Goal: Task Accomplishment & Management: Manage account settings

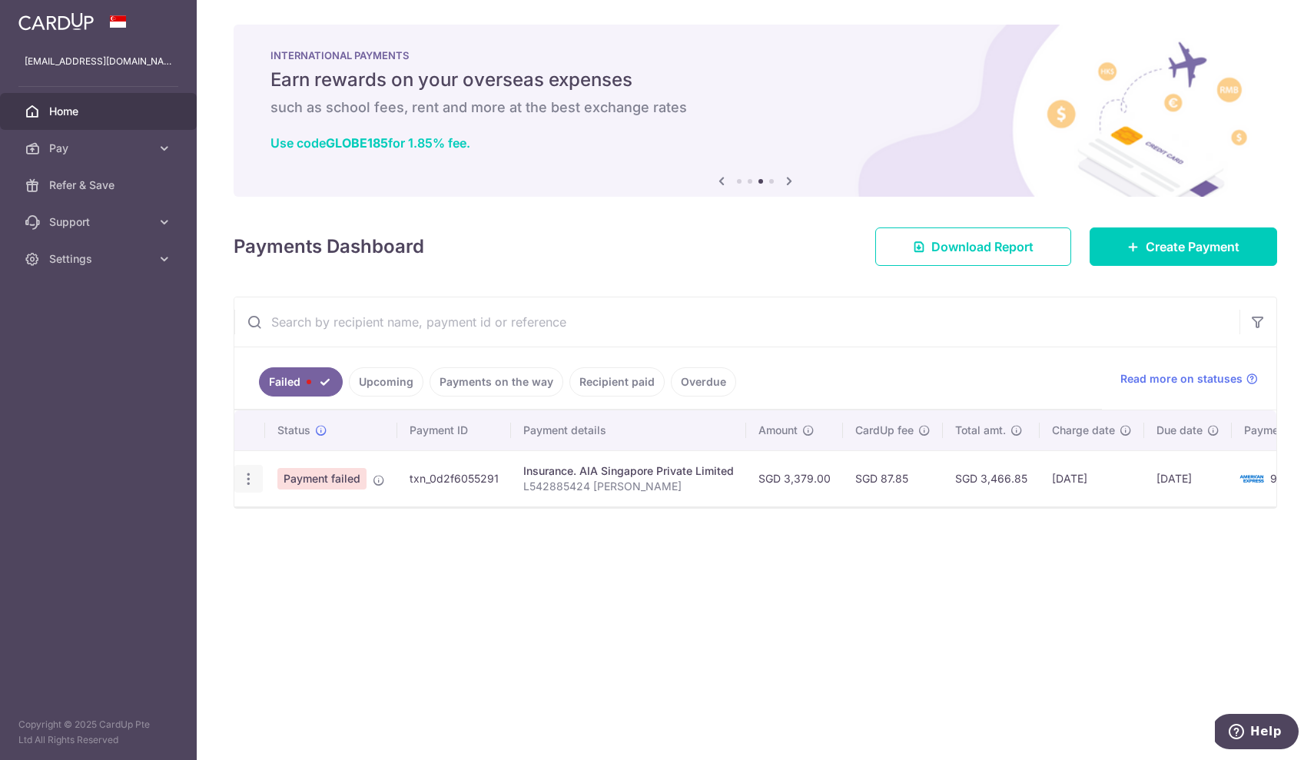
click at [253, 470] on div "Update payment" at bounding box center [248, 479] width 28 height 28
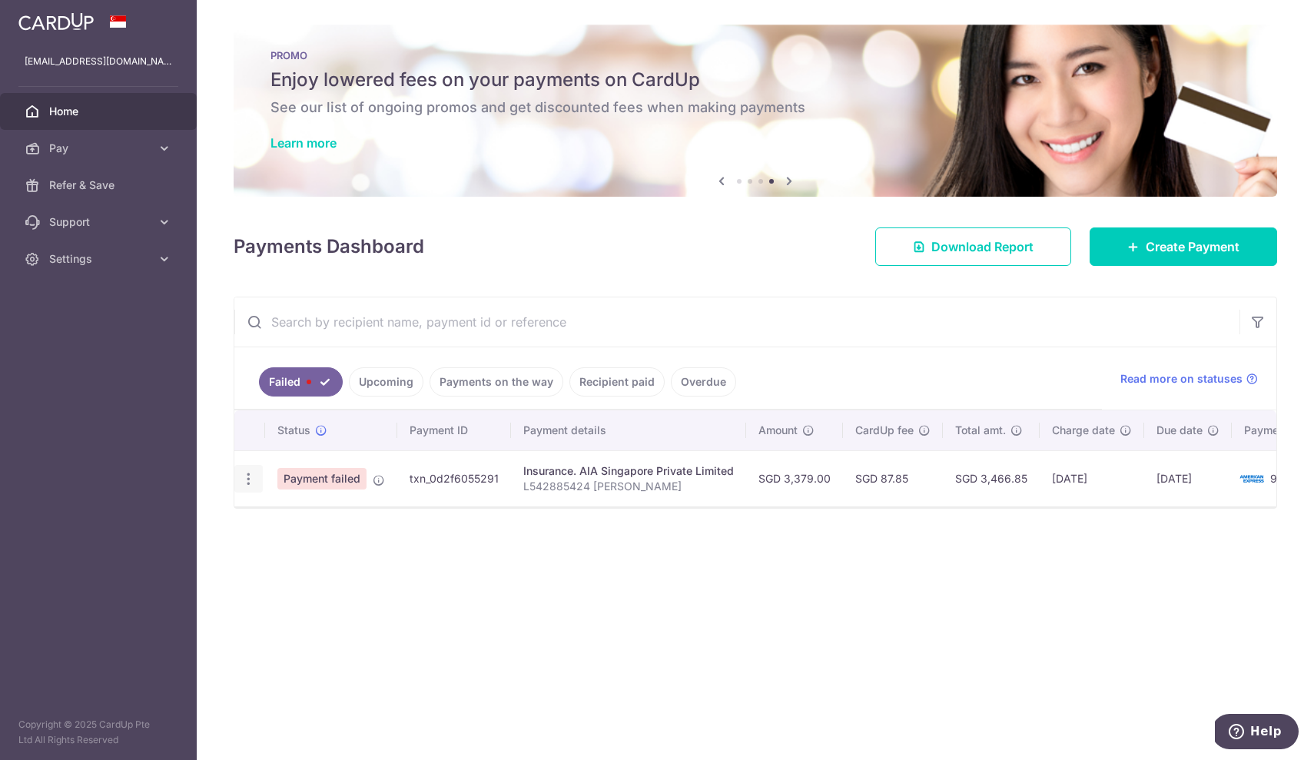
click at [253, 470] on div "Update payment" at bounding box center [248, 479] width 28 height 28
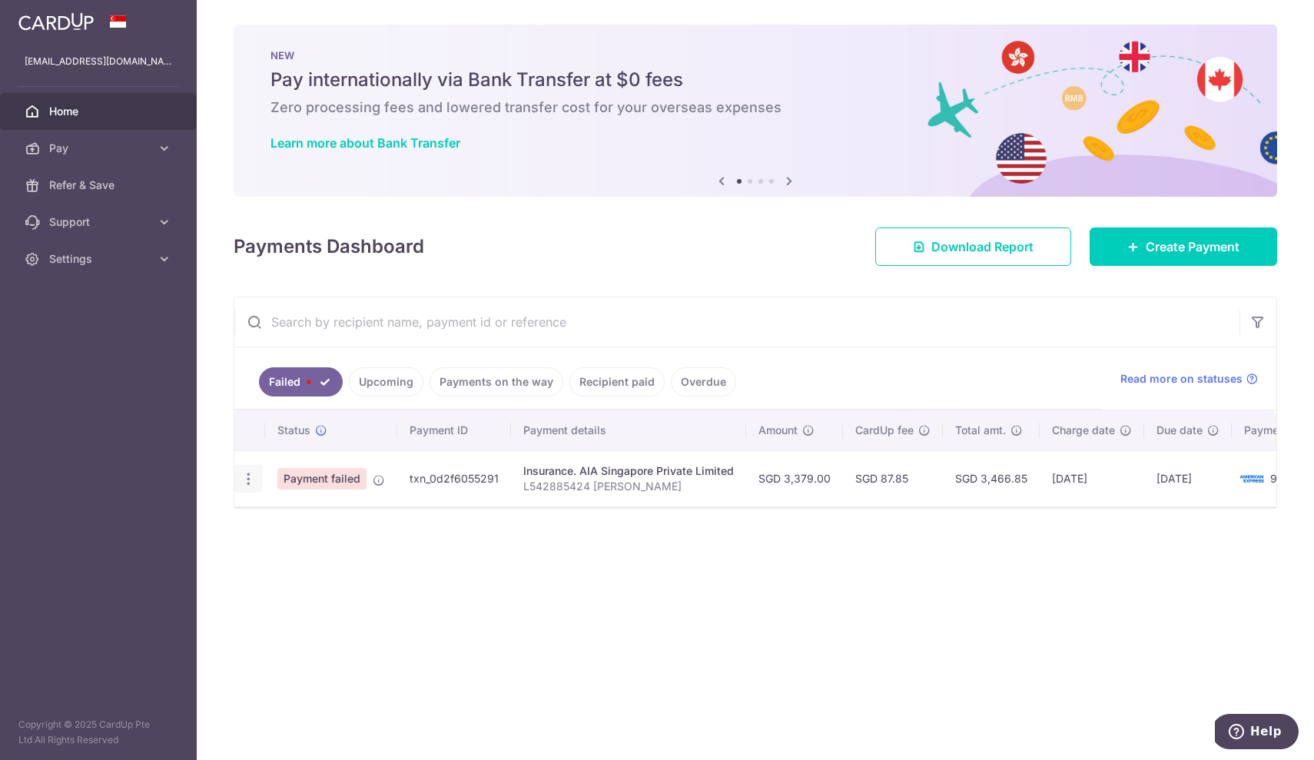
click at [247, 478] on icon "button" at bounding box center [248, 479] width 16 height 16
click at [277, 516] on link "Update payment" at bounding box center [315, 520] width 160 height 37
radio input "true"
type input "3,379.00"
type input "L542885424 [PERSON_NAME]"
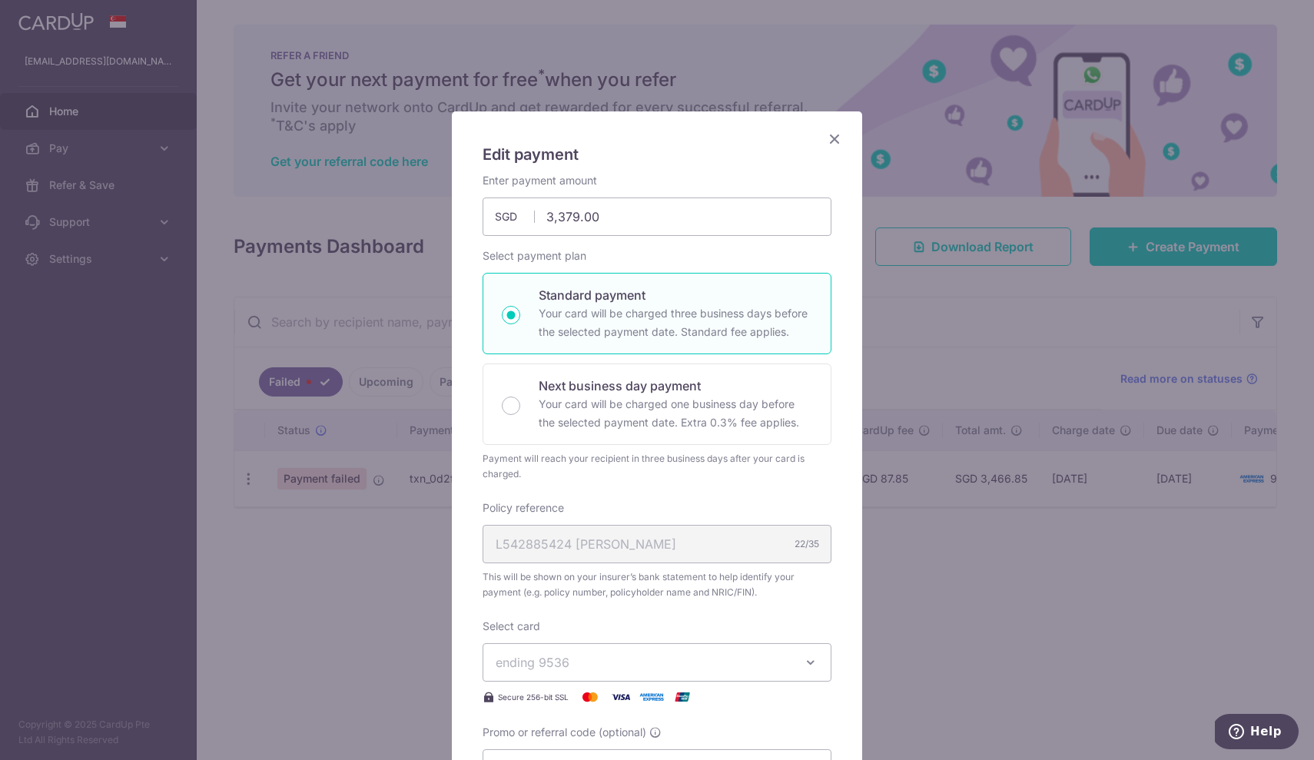
click at [832, 132] on icon "Close" at bounding box center [834, 138] width 18 height 19
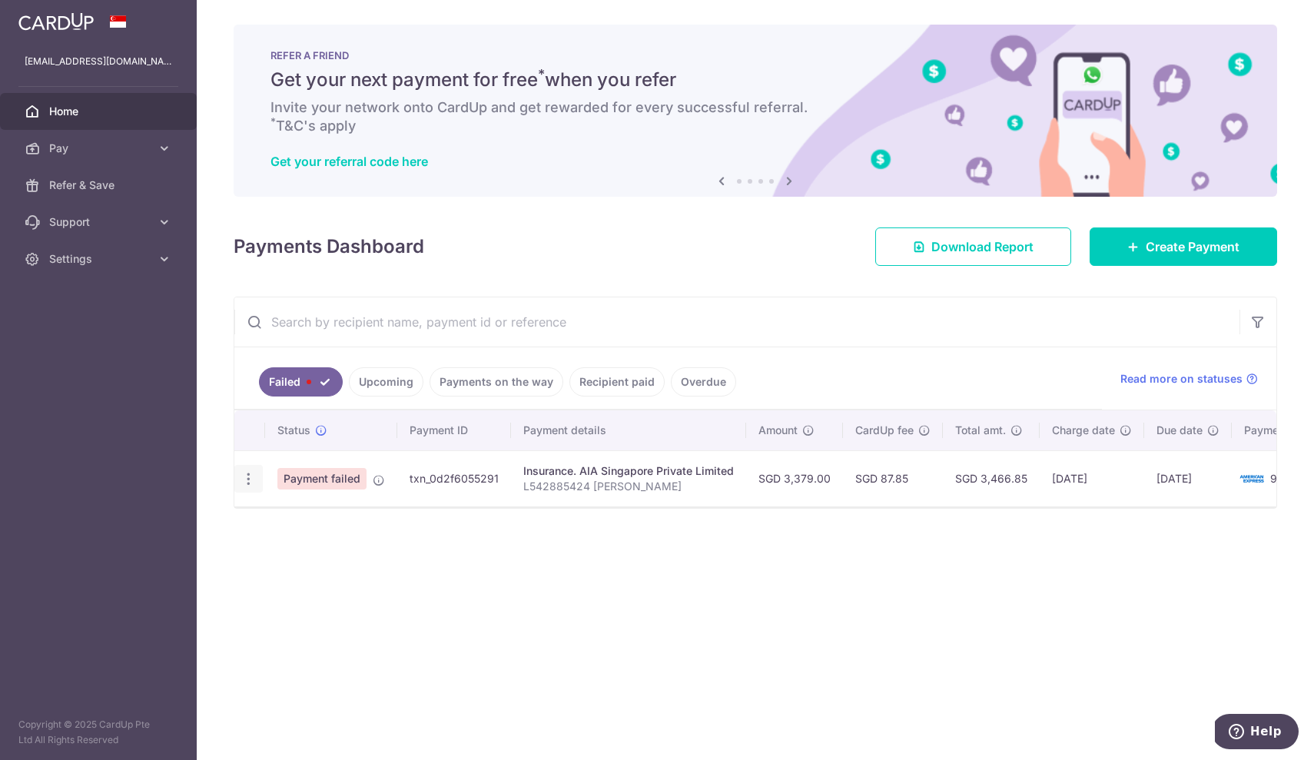
click at [247, 483] on icon "button" at bounding box center [248, 479] width 16 height 16
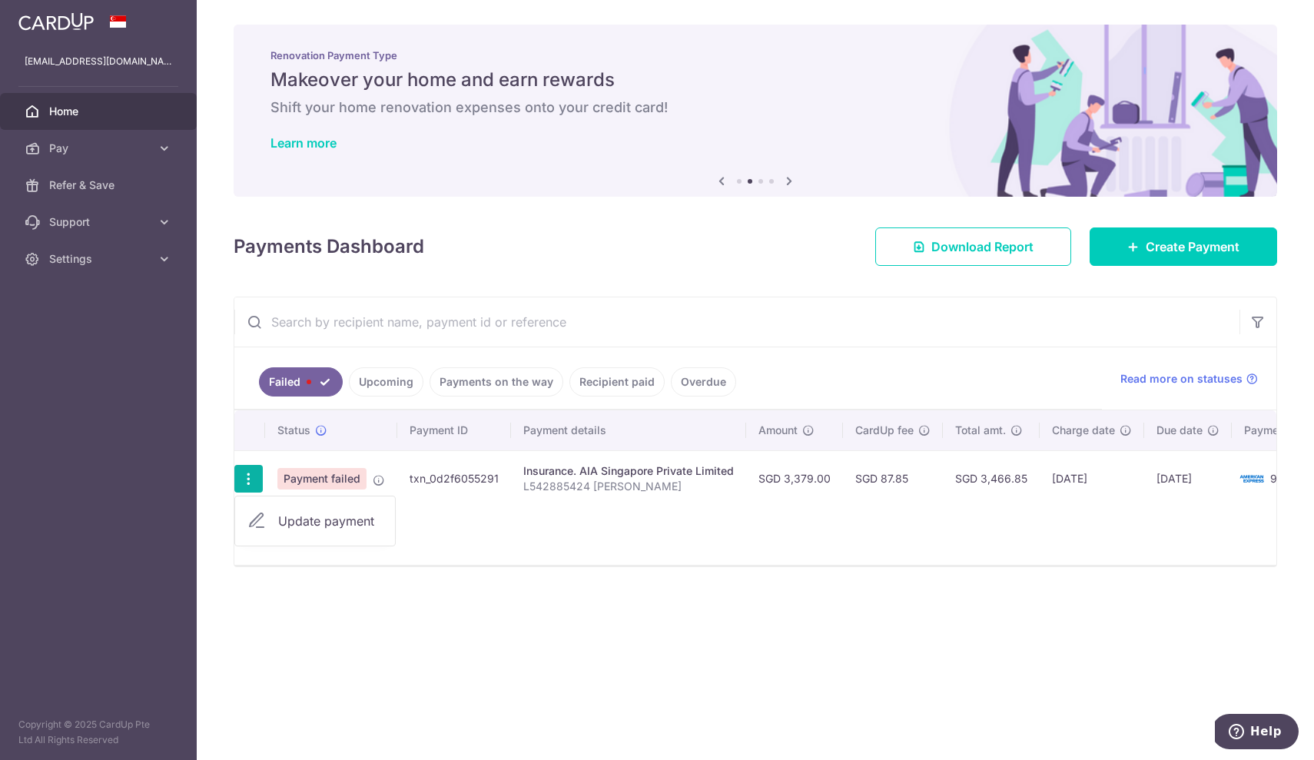
click at [452, 559] on div "Status Payment ID Payment details Amount CardUp fee Total amt. Charge date Due …" at bounding box center [755, 487] width 1042 height 154
click at [245, 484] on icon "button" at bounding box center [248, 479] width 16 height 16
click at [294, 512] on span "Update payment" at bounding box center [330, 521] width 104 height 18
radio input "true"
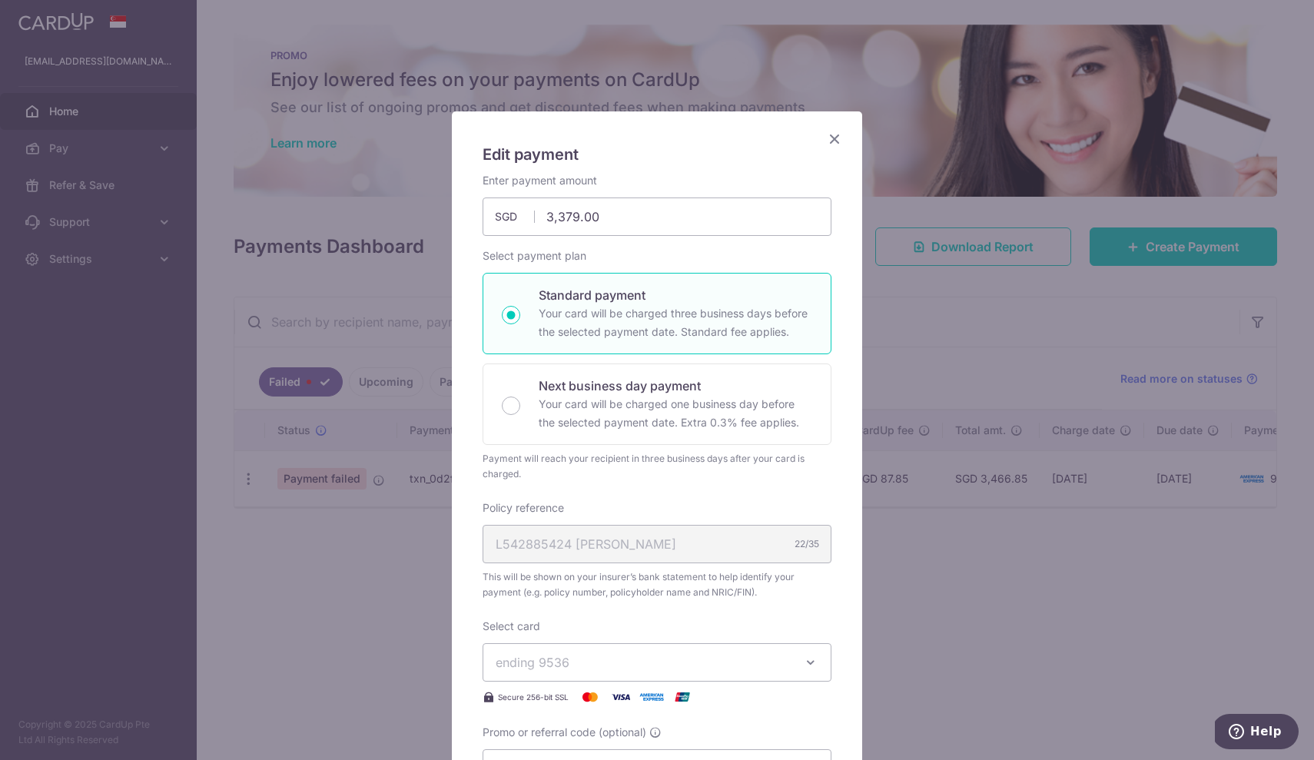
click at [829, 138] on icon "Close" at bounding box center [834, 138] width 18 height 19
